Goal: Transaction & Acquisition: Book appointment/travel/reservation

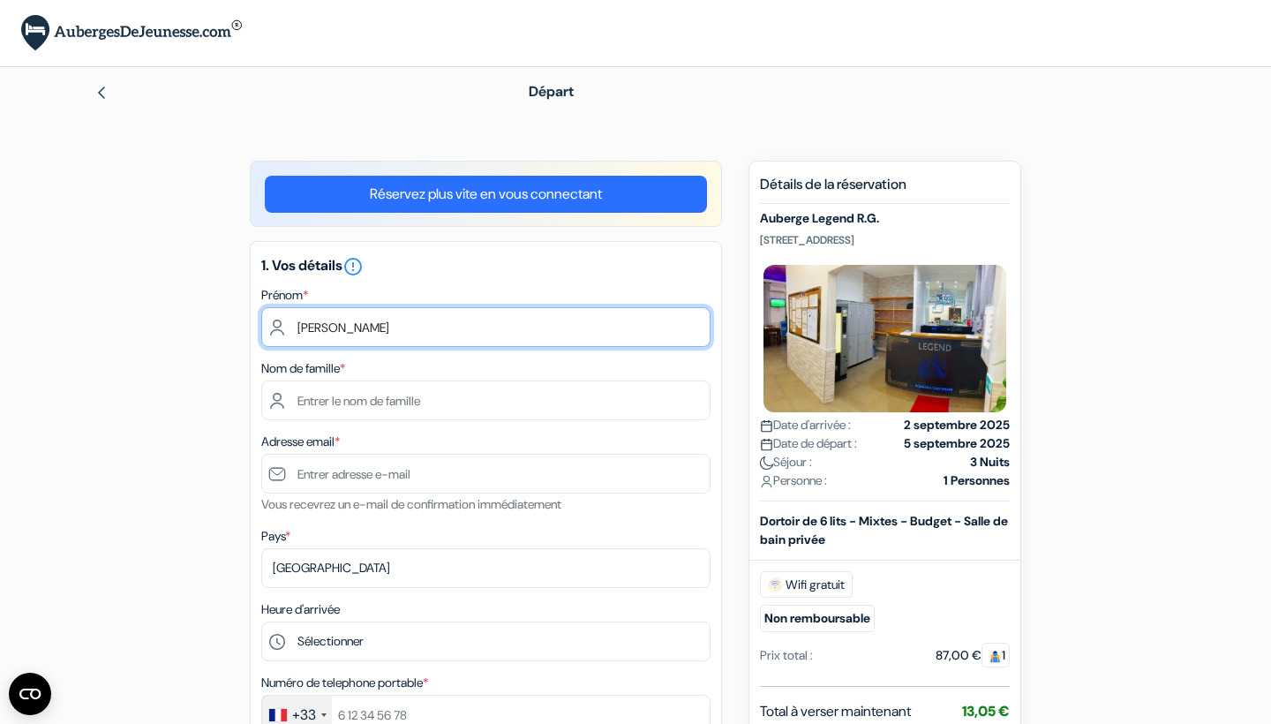
type input "Lisa"
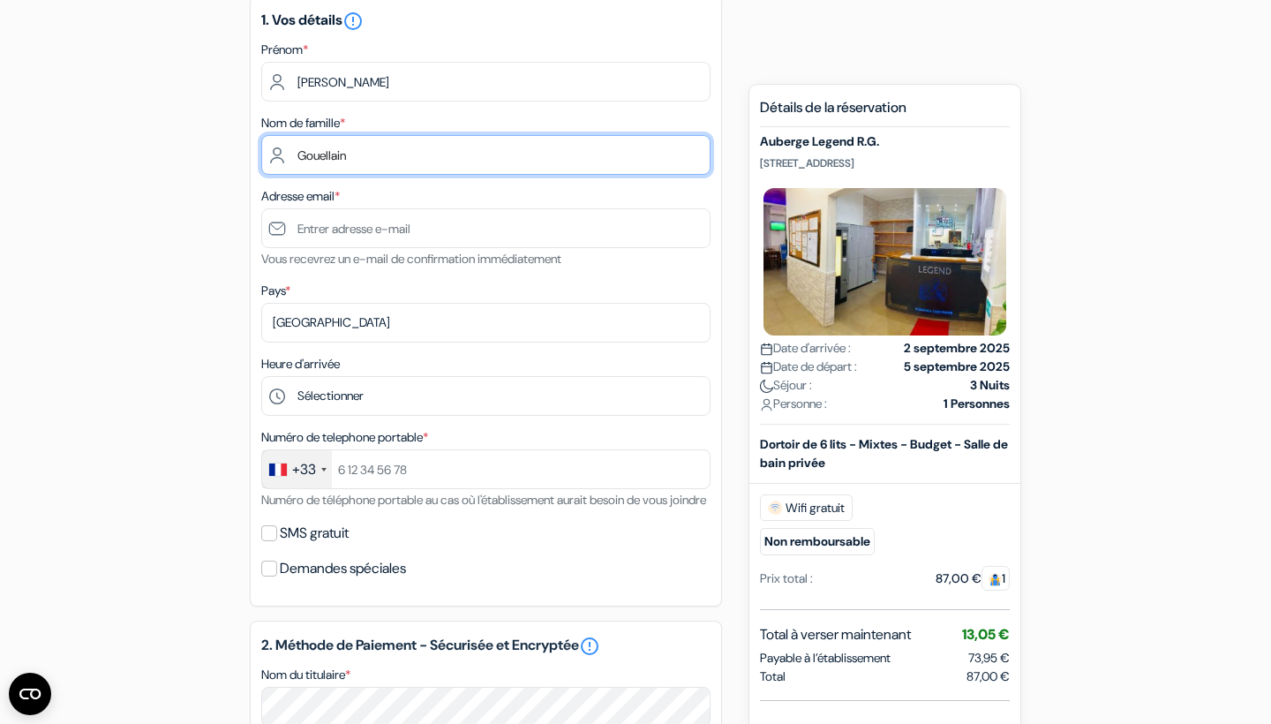
scroll to position [245, 0]
type input "Gouellain"
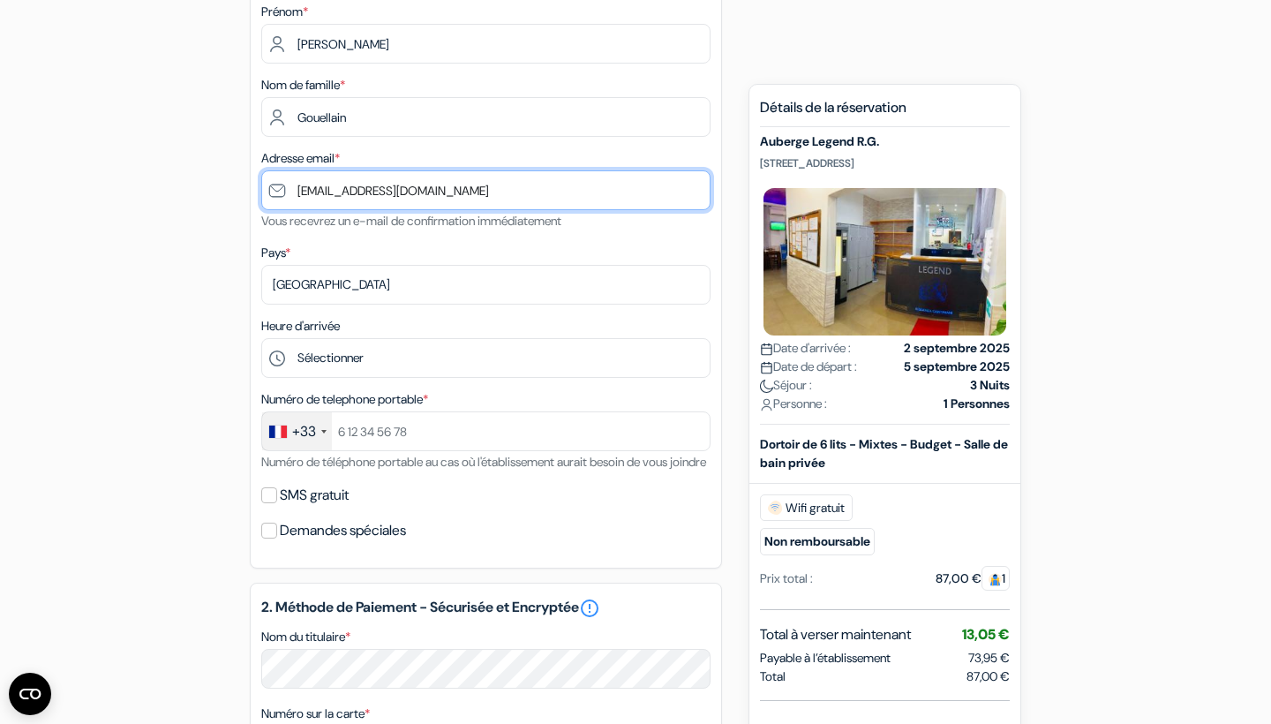
scroll to position [286, 0]
type input "[EMAIL_ADDRESS][DOMAIN_NAME]"
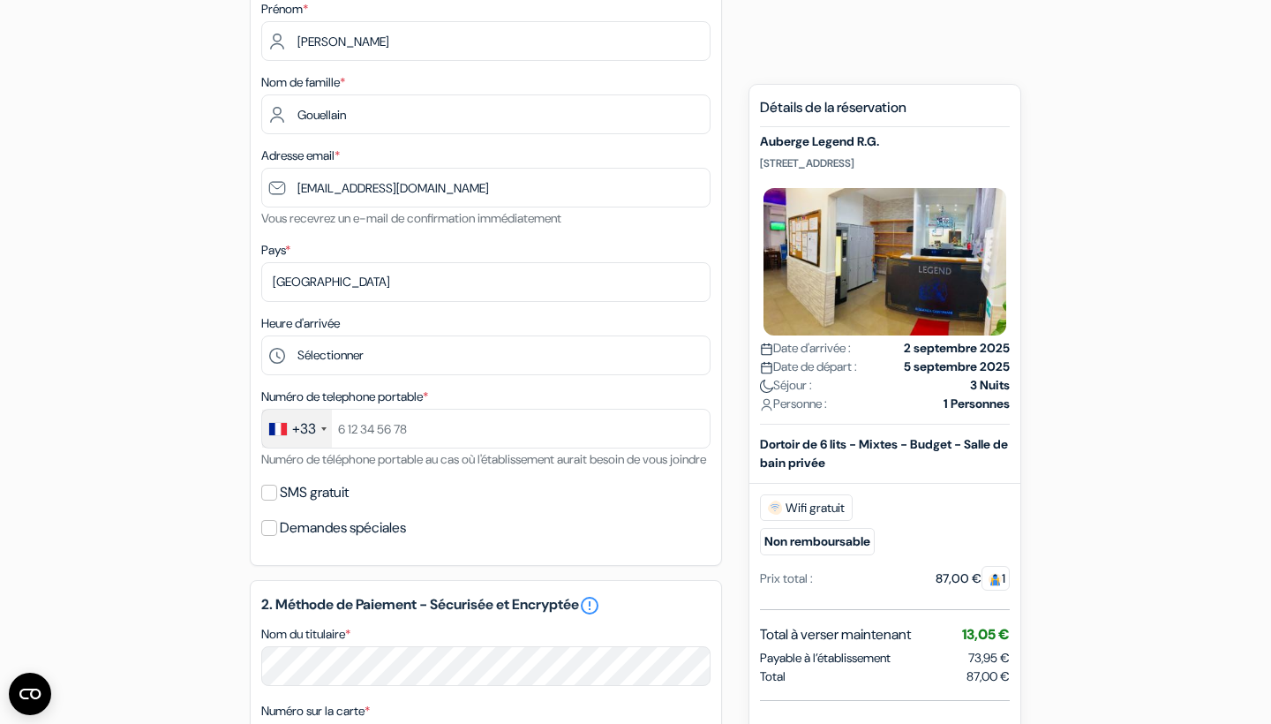
click at [394, 450] on div "Numéro de telephone portable * +33 France +33 United Kingdom +44 Germany (Deuts…" at bounding box center [485, 428] width 449 height 84
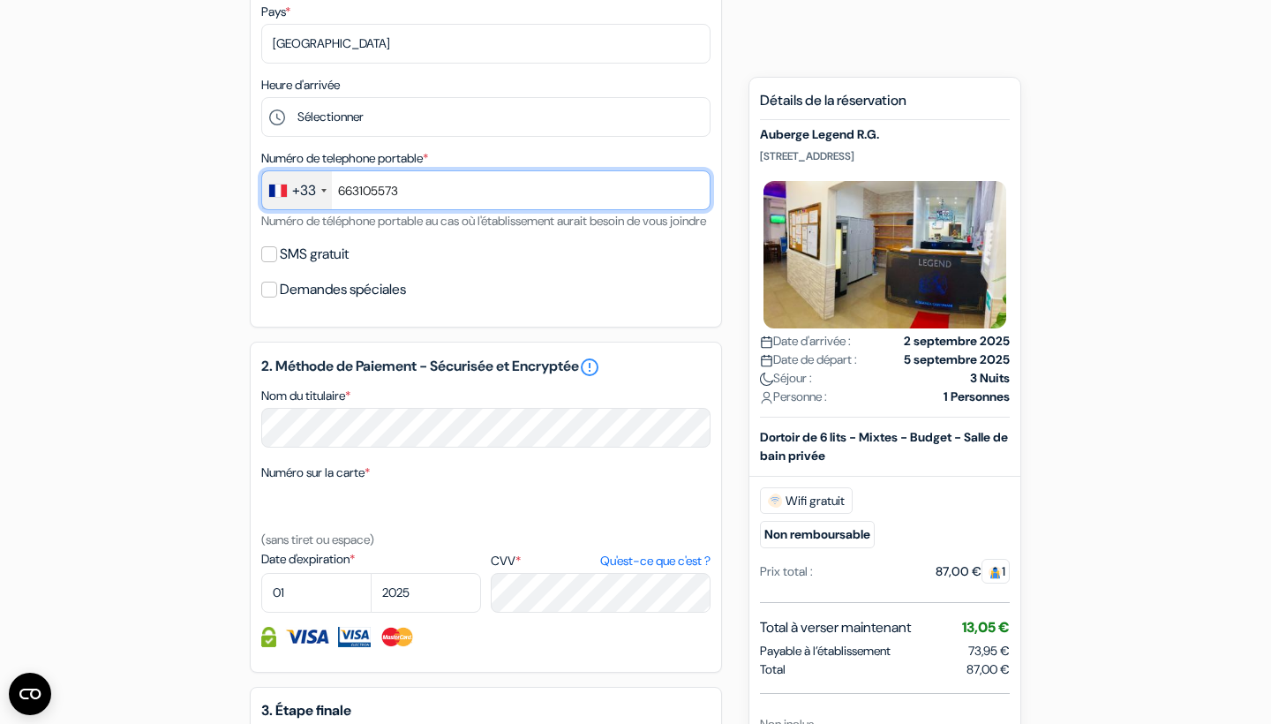
scroll to position [542, 0]
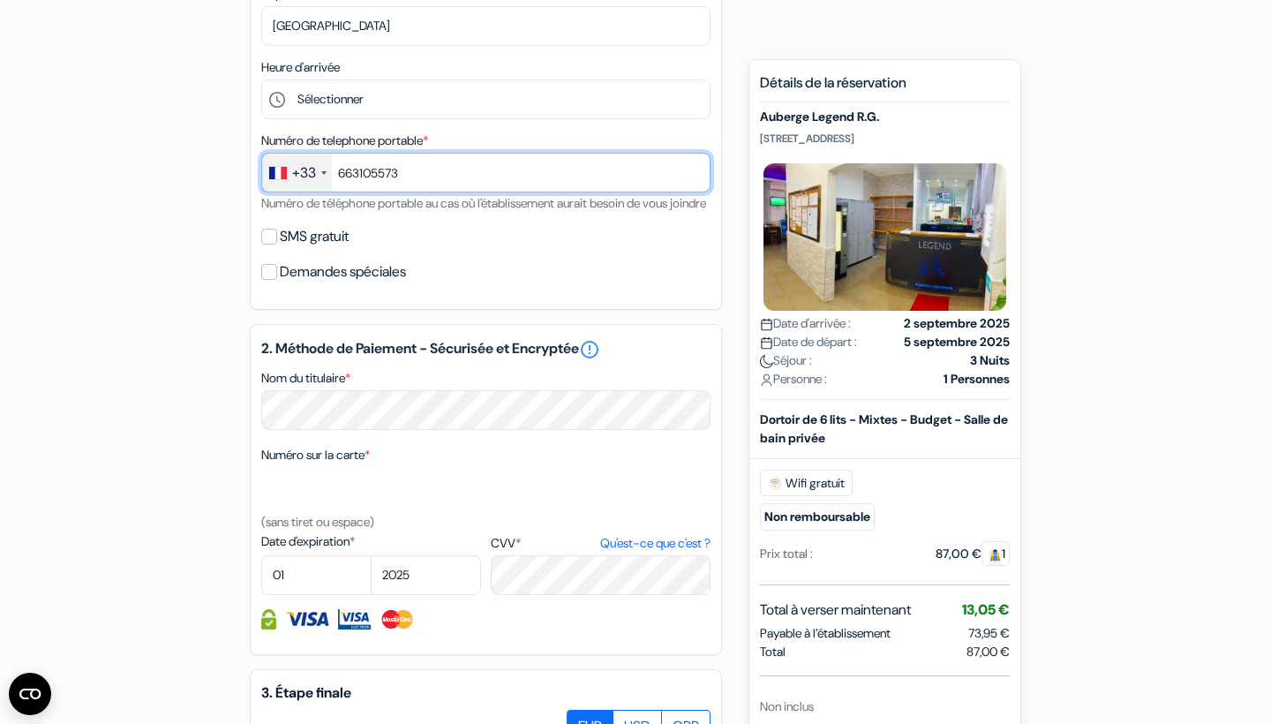
type input "663105573"
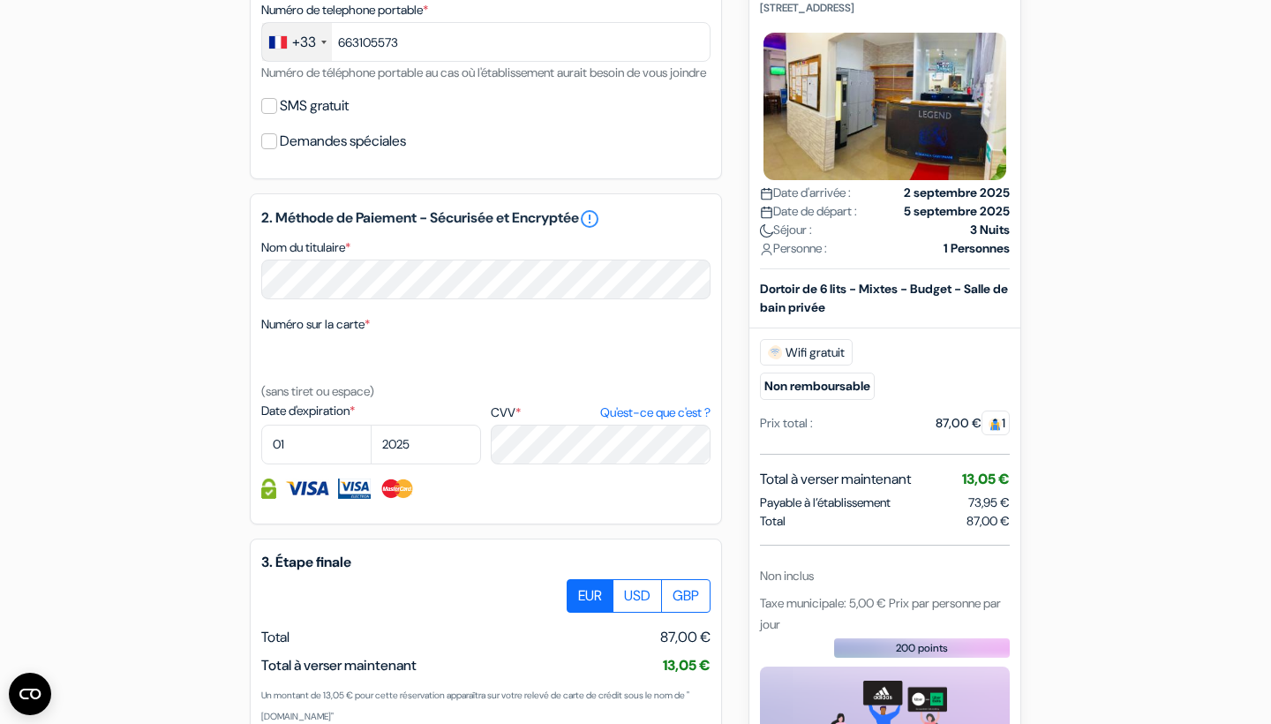
scroll to position [691, 0]
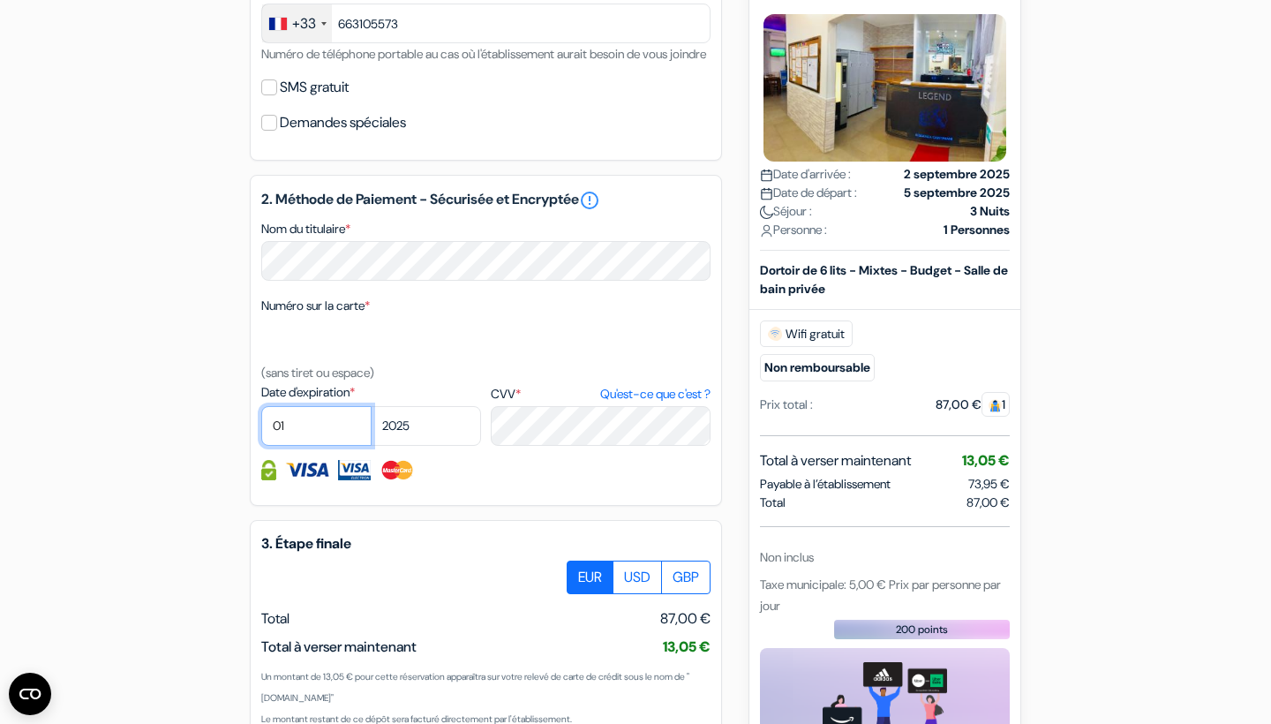
select select "09"
select select "2027"
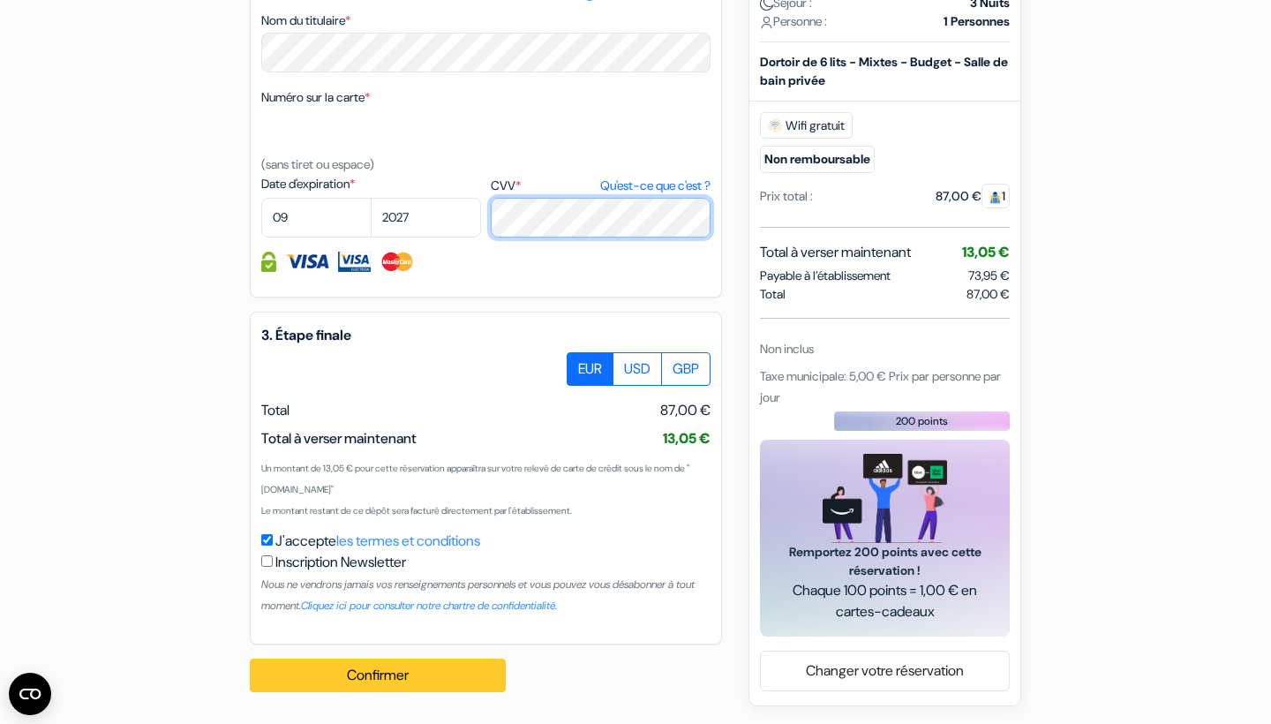
scroll to position [921, 0]
click at [479, 678] on button "Confirmer Loading..." at bounding box center [378, 676] width 256 height 34
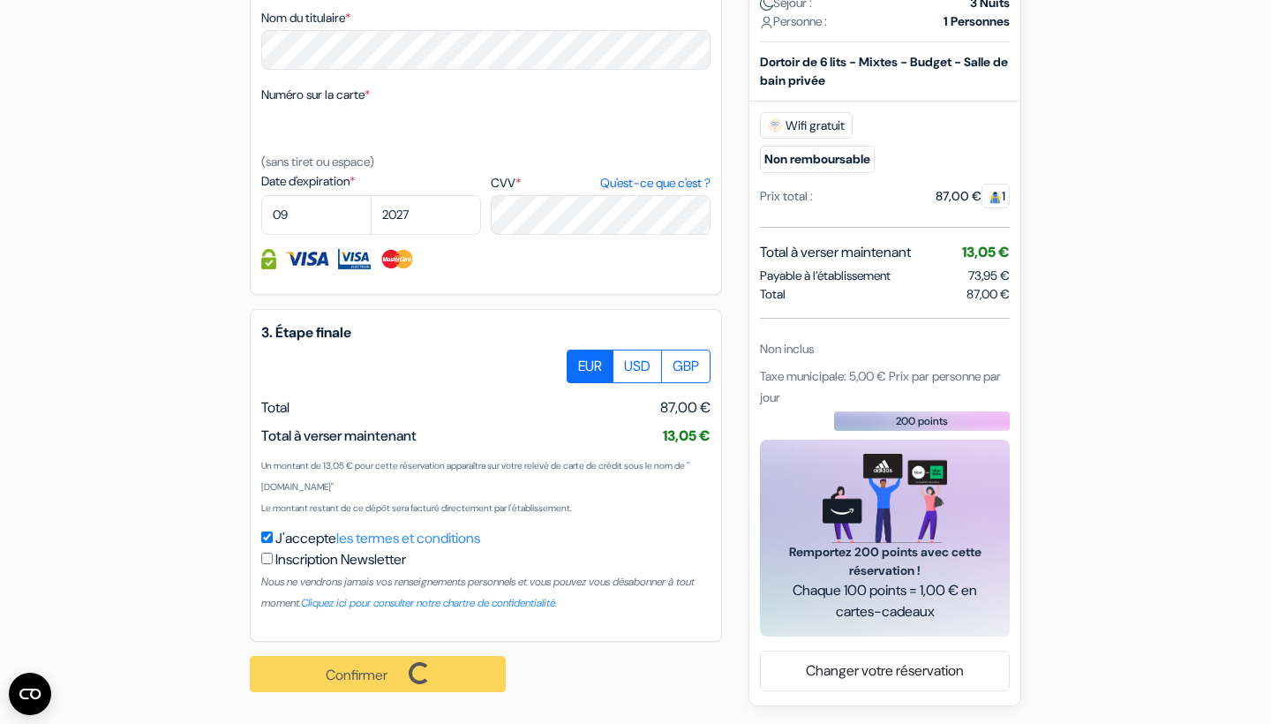
scroll to position [924, 0]
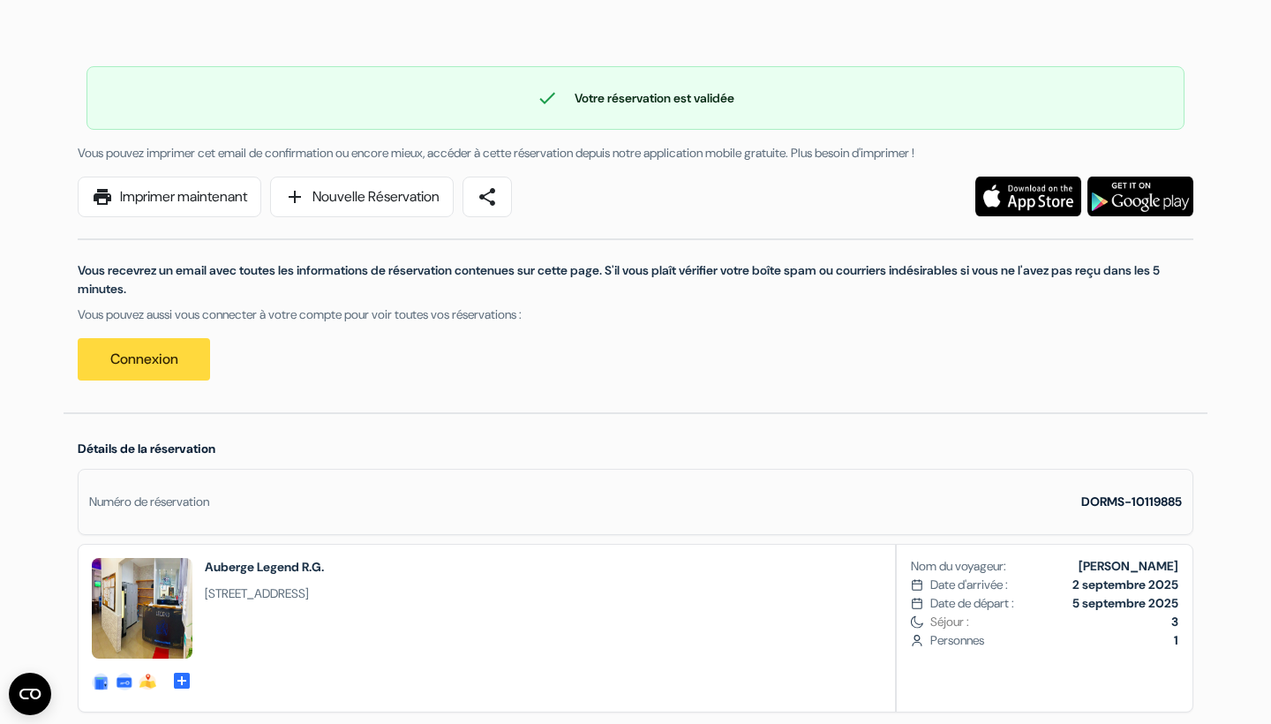
scroll to position [499, 0]
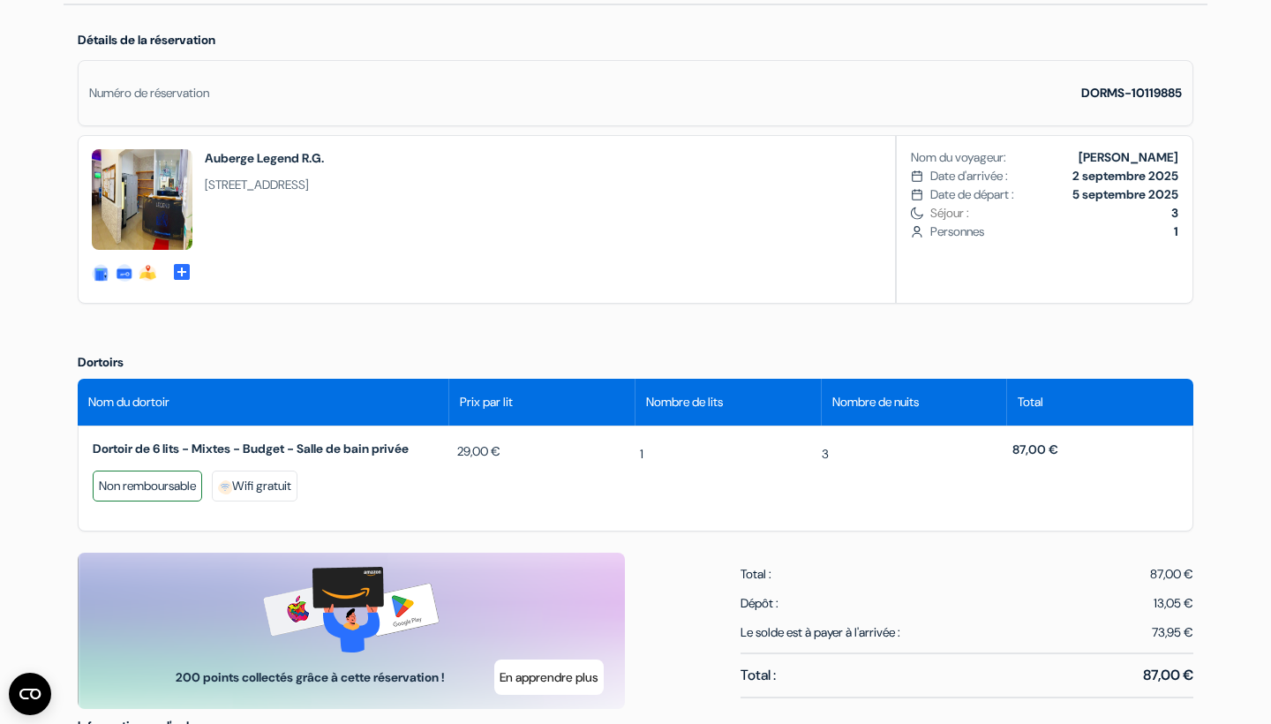
click at [151, 491] on div "Non remboursable" at bounding box center [147, 486] width 109 height 31
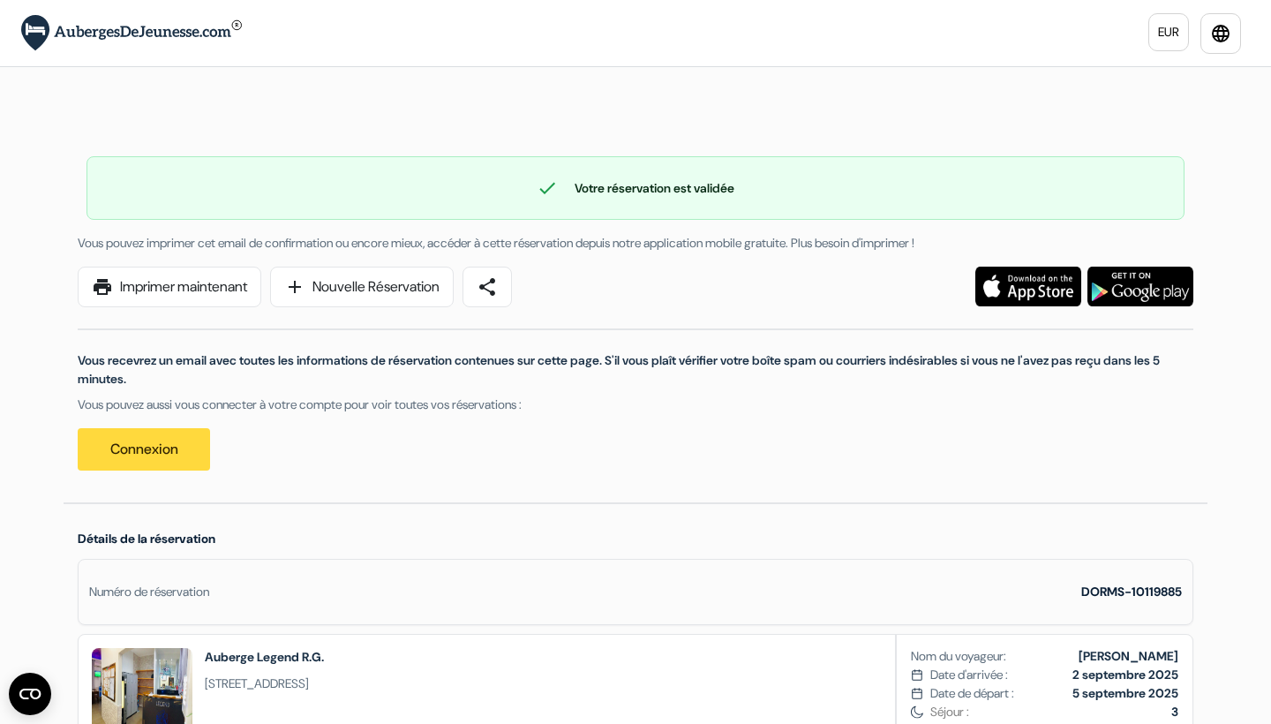
scroll to position [0, 0]
